Goal: Task Accomplishment & Management: Manage account settings

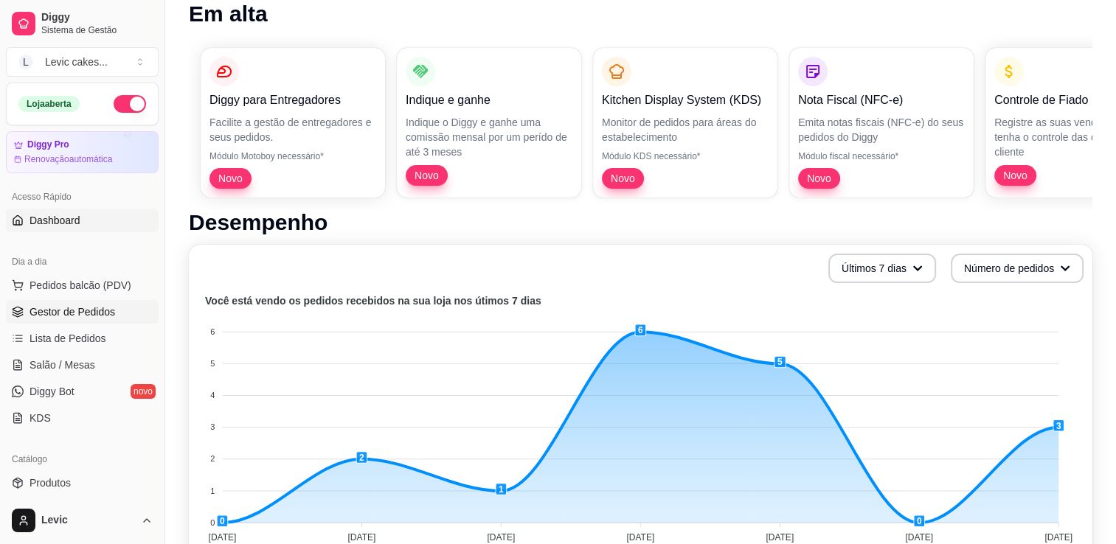
click at [68, 319] on link "Gestor de Pedidos" at bounding box center [82, 312] width 153 height 24
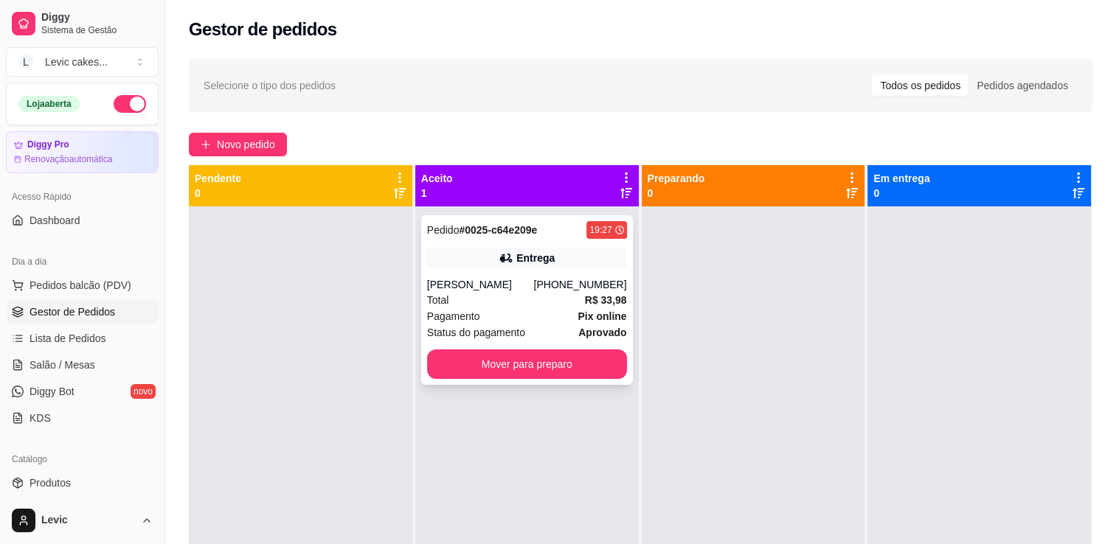
click at [534, 279] on div "[PERSON_NAME]" at bounding box center [480, 284] width 107 height 15
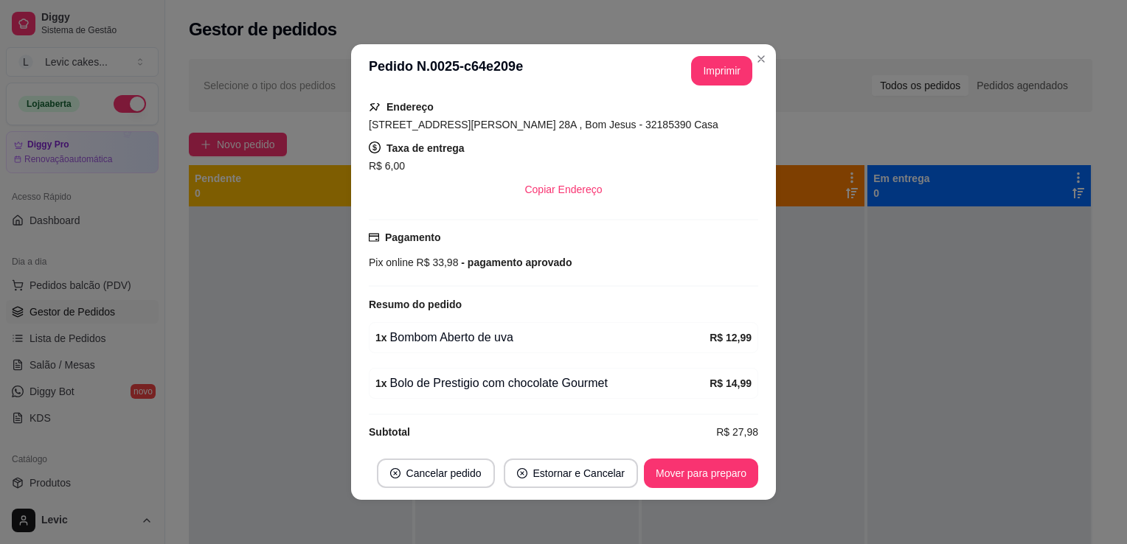
scroll to position [278, 0]
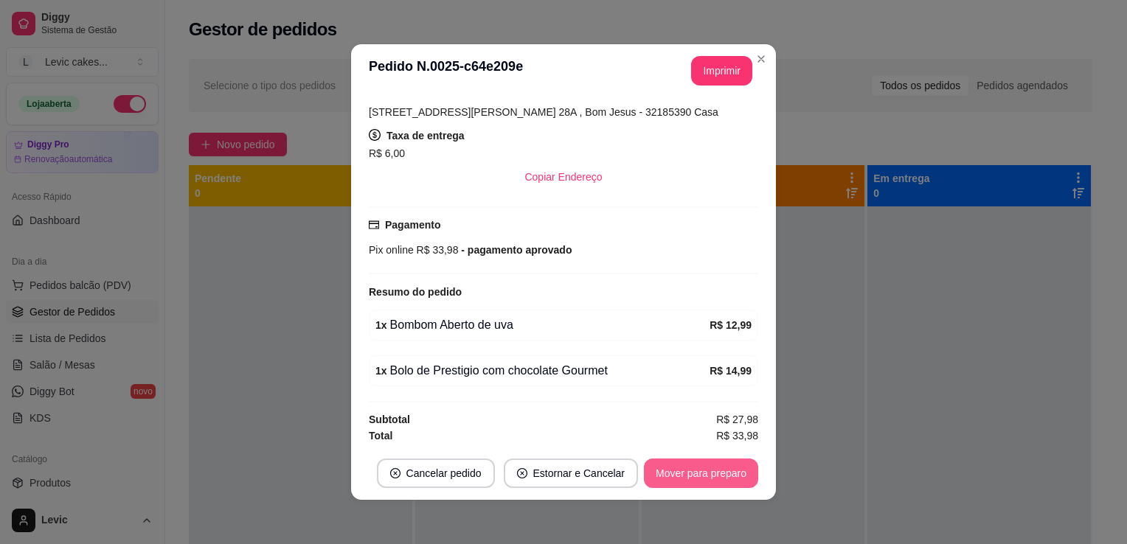
click at [707, 479] on button "Mover para preparo" at bounding box center [701, 474] width 114 height 30
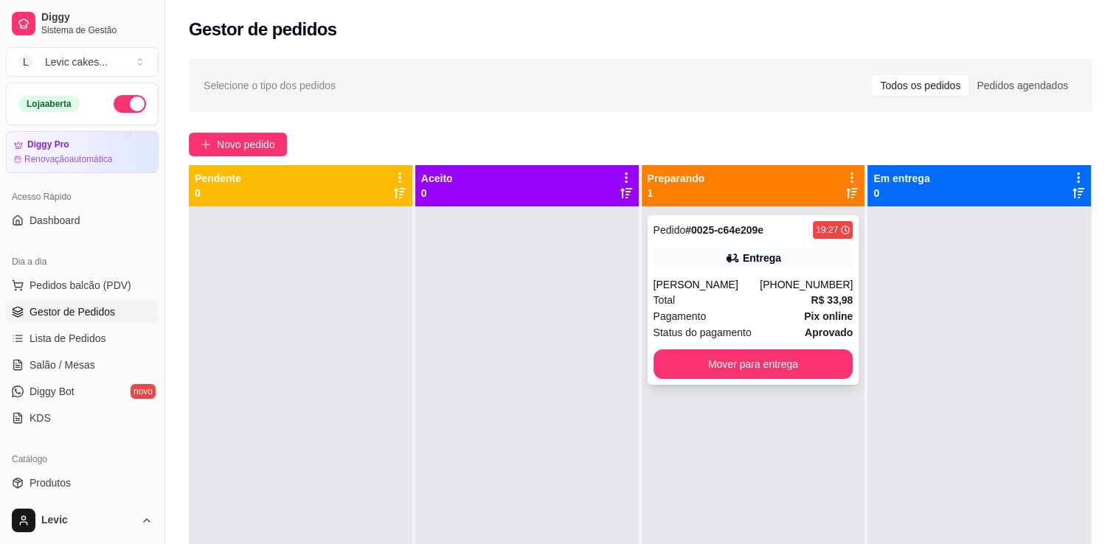
click at [758, 291] on div "[PERSON_NAME]" at bounding box center [707, 284] width 107 height 15
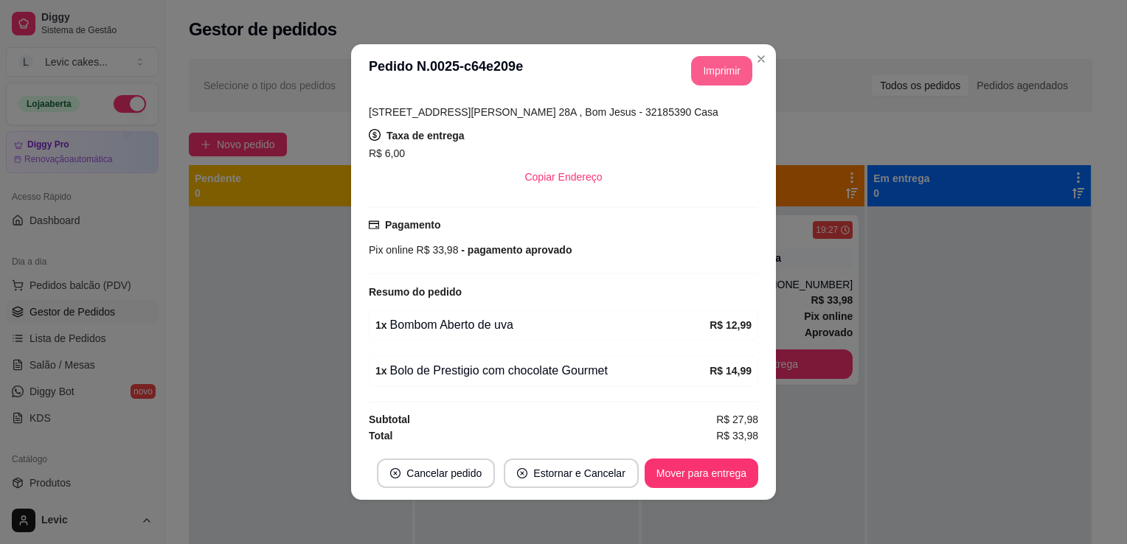
click at [706, 72] on button "Imprimir" at bounding box center [721, 71] width 61 height 30
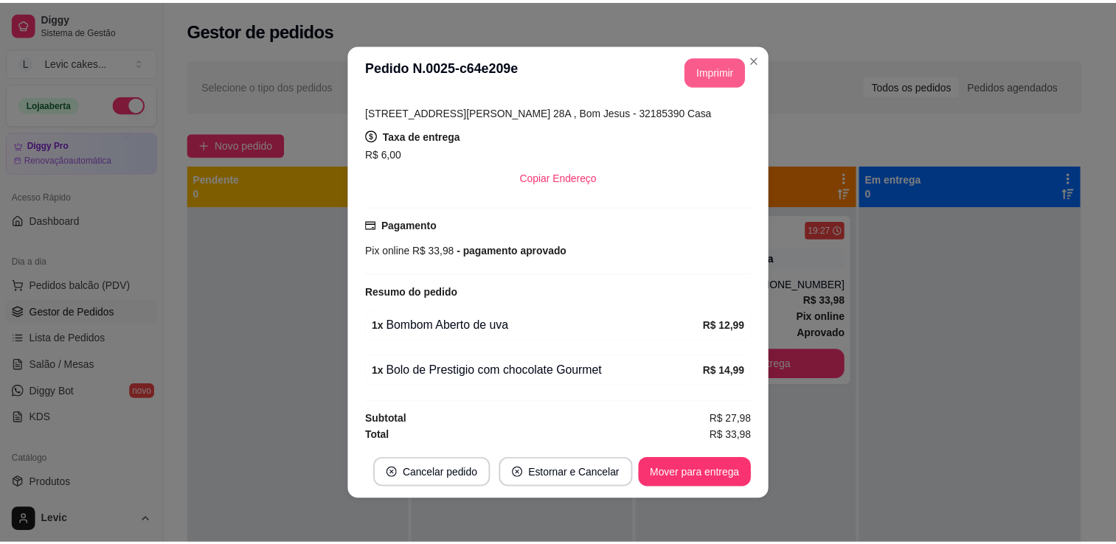
scroll to position [0, 0]
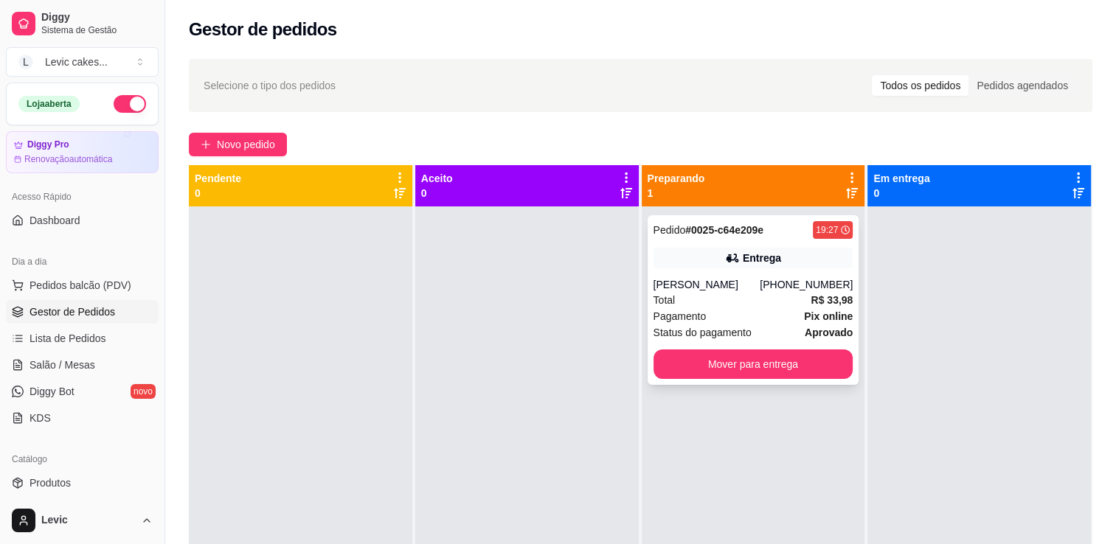
click at [776, 285] on div "[PHONE_NUMBER]" at bounding box center [806, 284] width 93 height 15
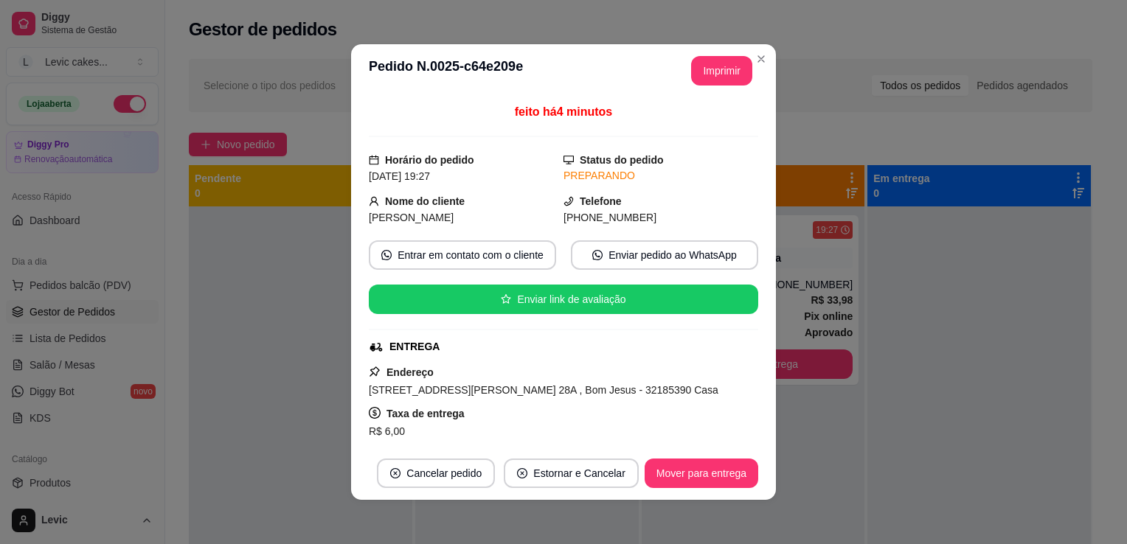
click at [575, 391] on span "[STREET_ADDRESS][PERSON_NAME] 28A , Bom Jesus - 32185390 Casa" at bounding box center [544, 390] width 350 height 12
click at [550, 392] on span "[STREET_ADDRESS][PERSON_NAME] 28A , Bom Jesus - 32185390 Casa" at bounding box center [544, 390] width 350 height 12
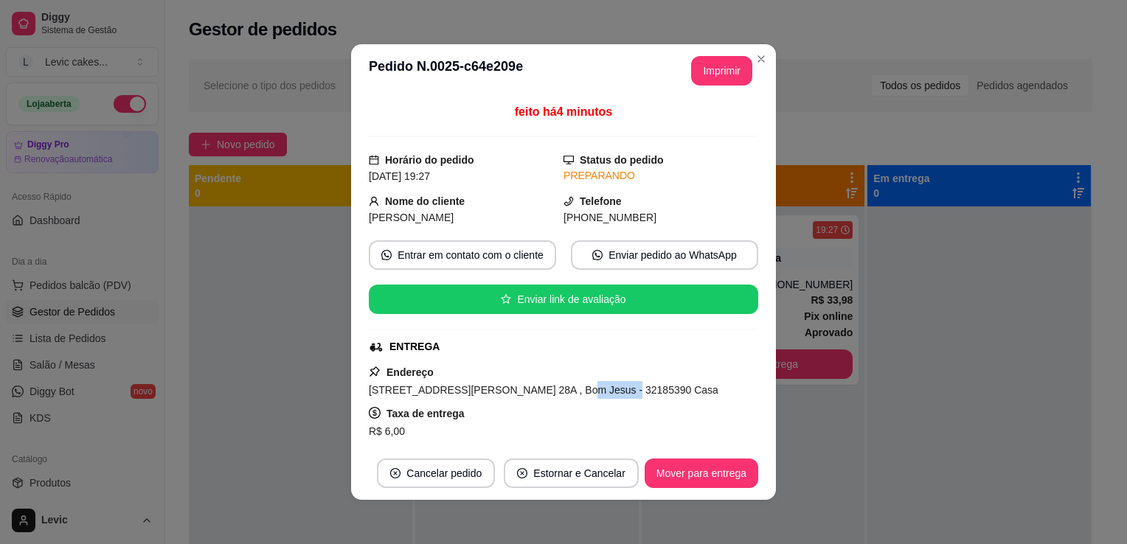
click at [550, 392] on span "[STREET_ADDRESS][PERSON_NAME] 28A , Bom Jesus - 32185390 Casa" at bounding box center [544, 390] width 350 height 12
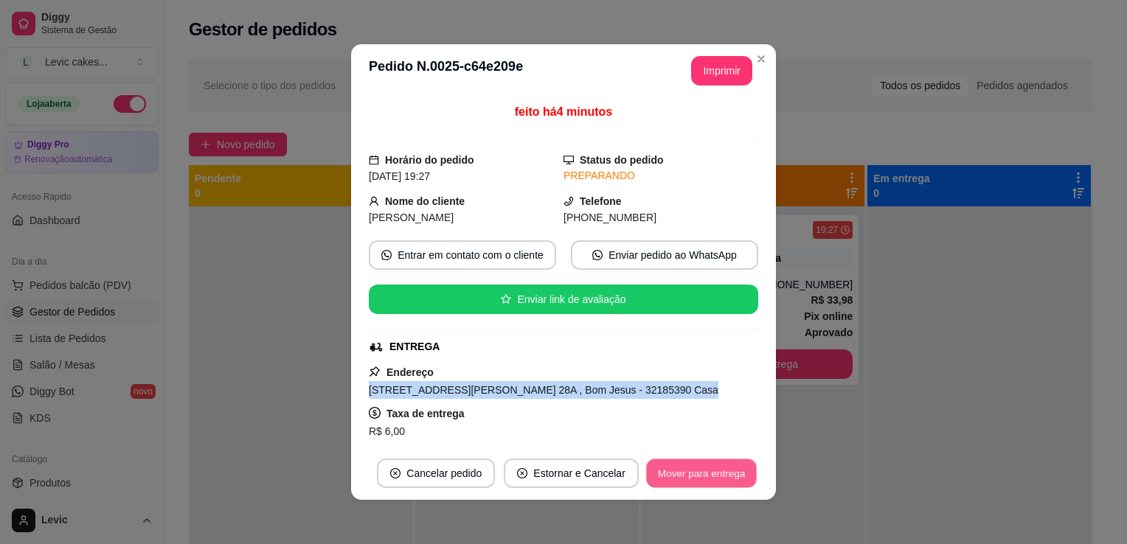
click at [676, 471] on button "Mover para entrega" at bounding box center [701, 474] width 111 height 29
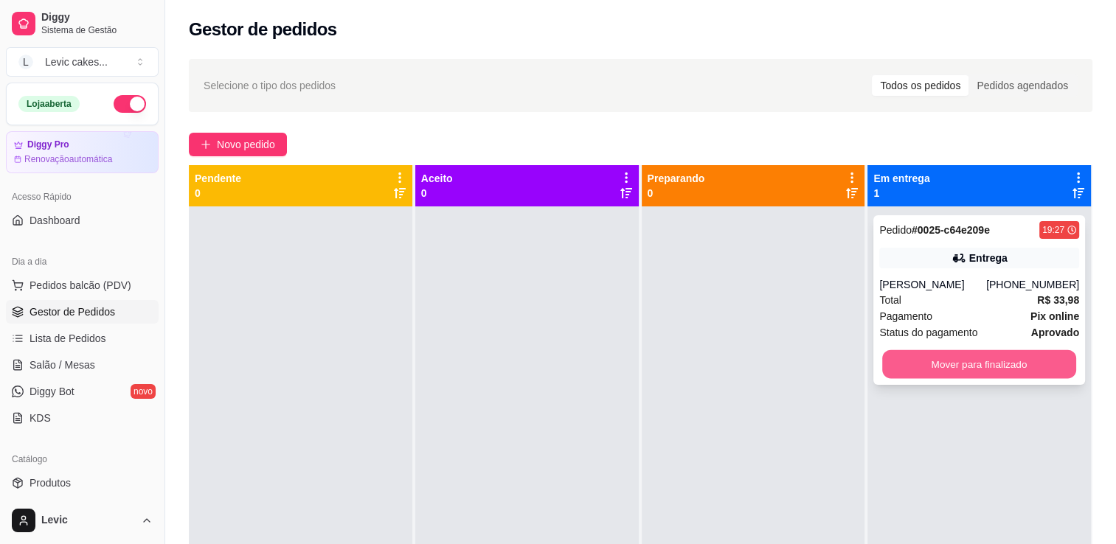
click at [943, 364] on button "Mover para finalizado" at bounding box center [979, 364] width 194 height 29
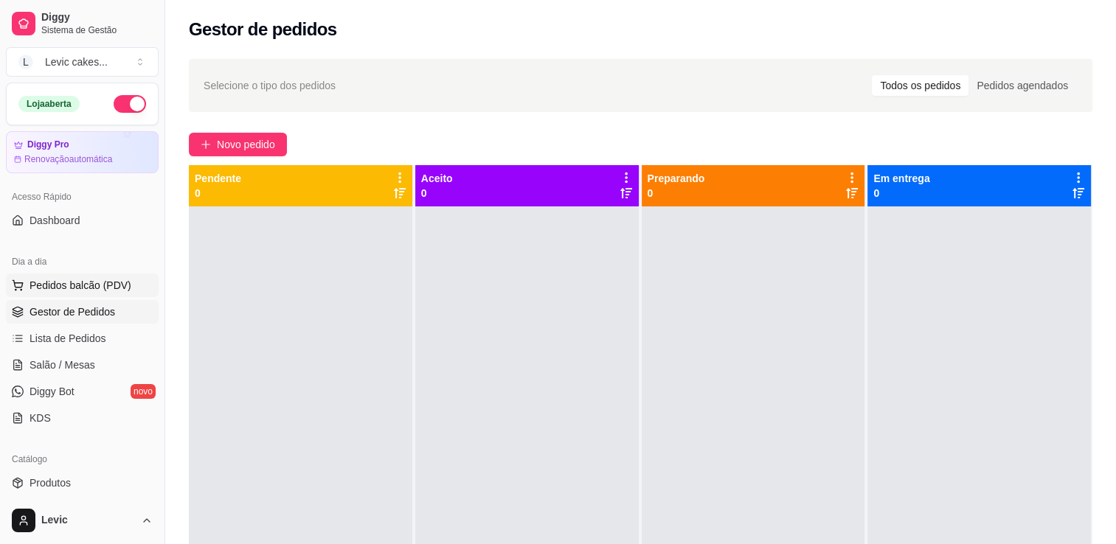
click at [45, 290] on span "Pedidos balcão (PDV)" at bounding box center [81, 285] width 102 height 15
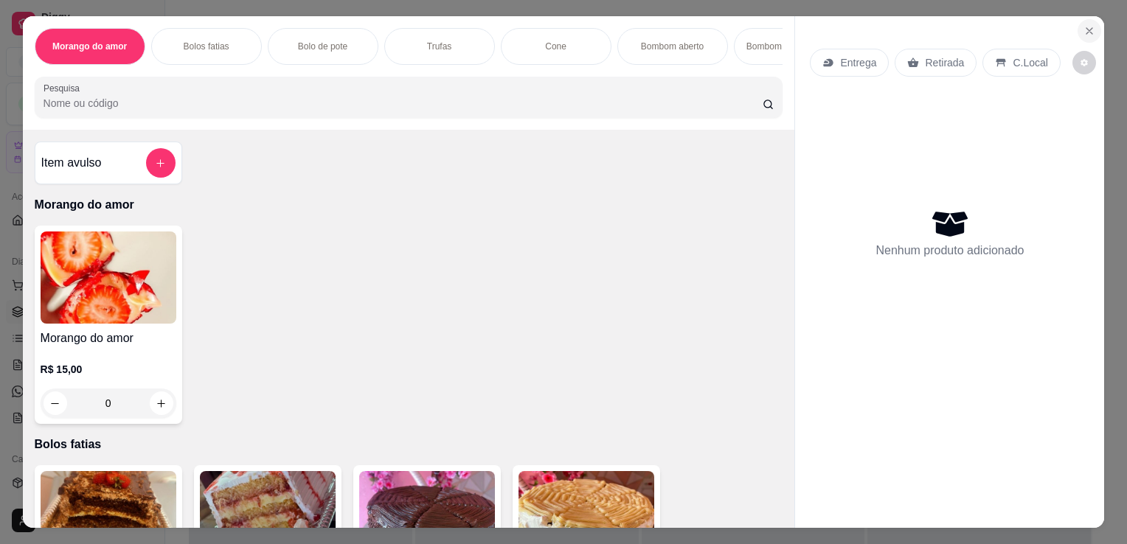
click at [1086, 26] on icon "Close" at bounding box center [1090, 31] width 12 height 12
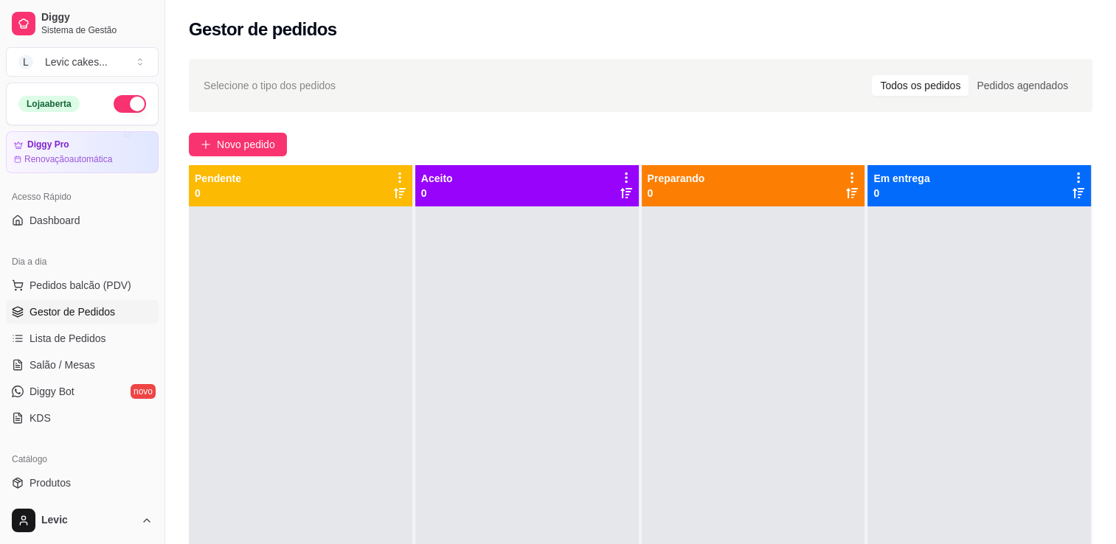
click at [114, 103] on button "button" at bounding box center [130, 104] width 32 height 18
